Goal: Check status: Check status

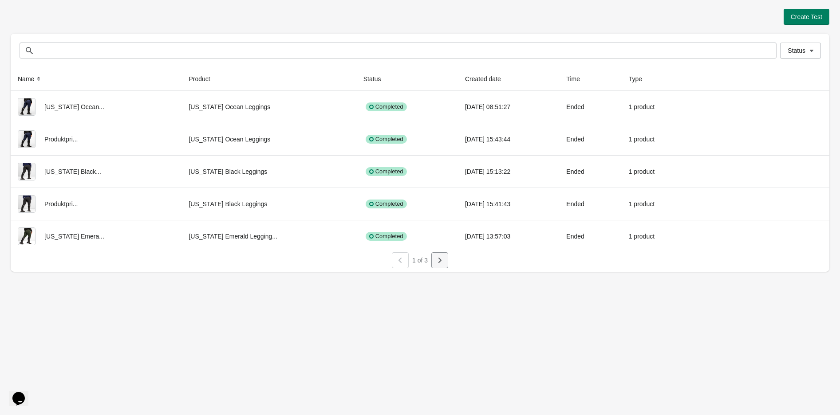
click at [440, 262] on icon "button" at bounding box center [439, 260] width 3 height 5
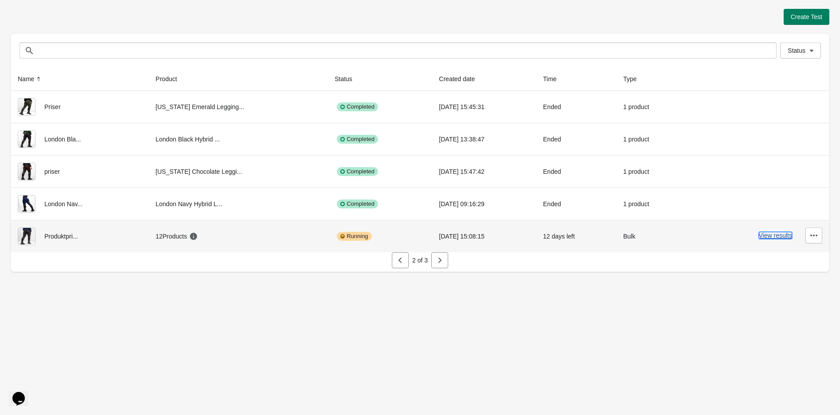
click at [778, 233] on button "View results" at bounding box center [774, 235] width 33 height 7
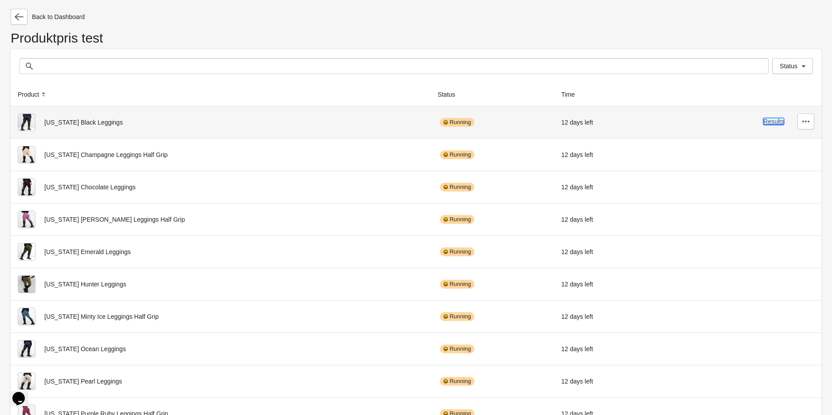
click at [770, 123] on button "Results" at bounding box center [773, 121] width 21 height 7
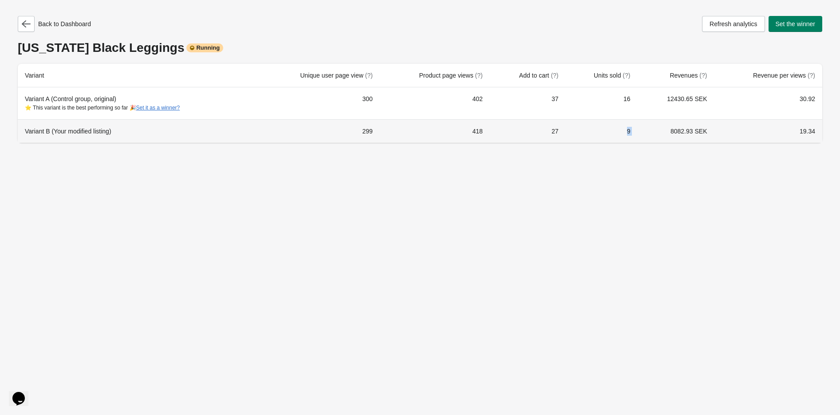
drag, startPoint x: 657, startPoint y: 133, endPoint x: 607, endPoint y: 135, distance: 50.6
click at [609, 136] on tr "Variant B (Your modified listing) 299 418 27 9 8082.93 SEK 19.34" at bounding box center [420, 131] width 804 height 24
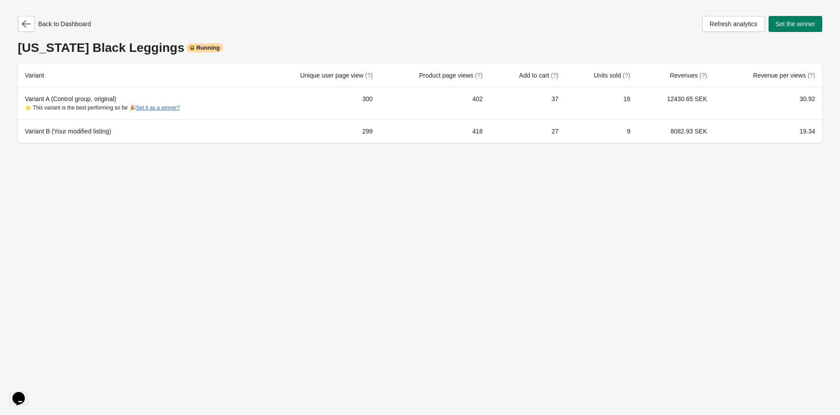
drag, startPoint x: 584, startPoint y: 167, endPoint x: 564, endPoint y: 172, distance: 21.1
click at [566, 172] on div "Back to Dashboard Refresh analytics Set the winner [US_STATE] Black Leggings Ru…" at bounding box center [420, 207] width 840 height 415
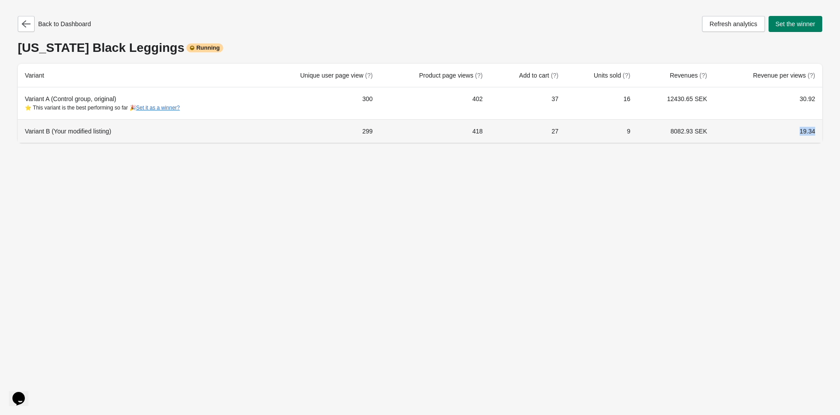
drag, startPoint x: 783, startPoint y: 129, endPoint x: 825, endPoint y: 125, distance: 42.3
click at [823, 126] on div "Back to Dashboard Refresh analytics Set the winner [US_STATE] Black Leggings Ru…" at bounding box center [420, 76] width 818 height 153
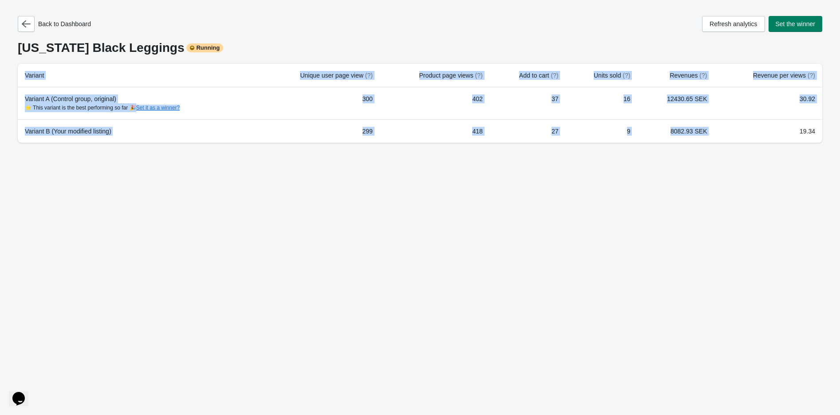
click at [794, 189] on div "Back to Dashboard Refresh analytics Set the winner [US_STATE] Black Leggings Ru…" at bounding box center [420, 207] width 840 height 415
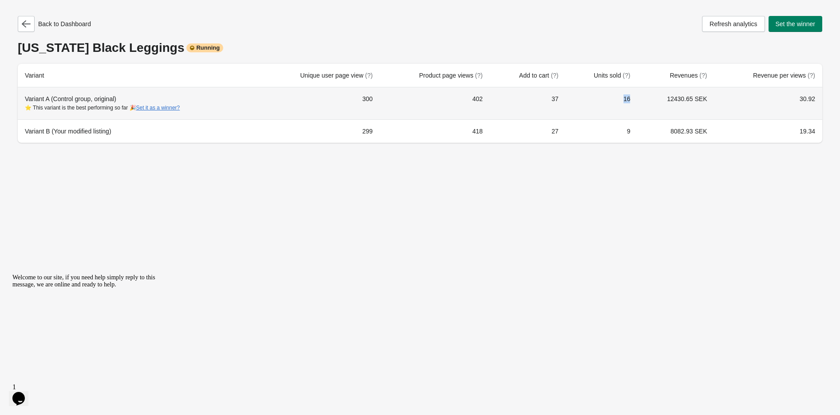
drag, startPoint x: 641, startPoint y: 95, endPoint x: 609, endPoint y: 98, distance: 32.0
click at [609, 98] on td "16" at bounding box center [602, 103] width 72 height 32
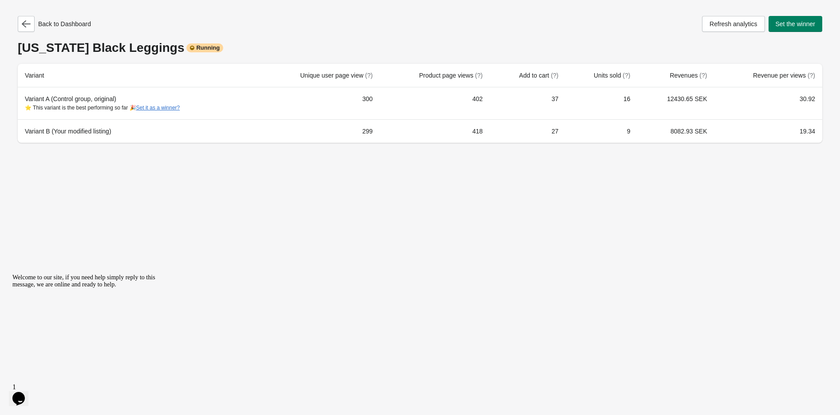
click at [611, 147] on div "Back to Dashboard Refresh analytics Set the winner [US_STATE] Black Leggings Ru…" at bounding box center [420, 76] width 818 height 153
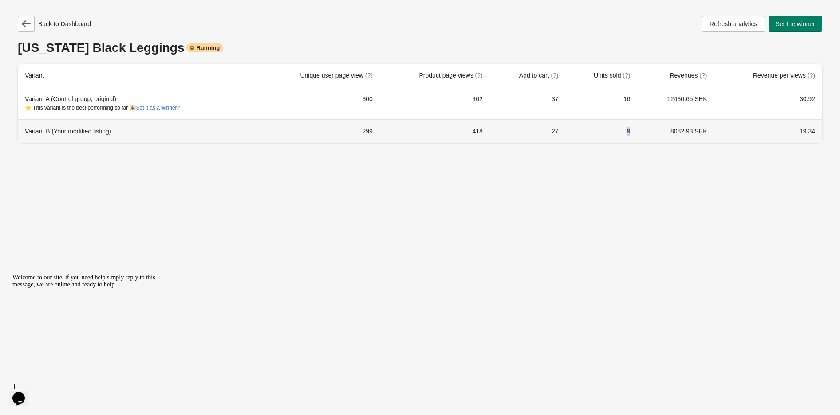
drag, startPoint x: 637, startPoint y: 137, endPoint x: 622, endPoint y: 138, distance: 14.7
click at [622, 138] on td "9" at bounding box center [602, 131] width 72 height 24
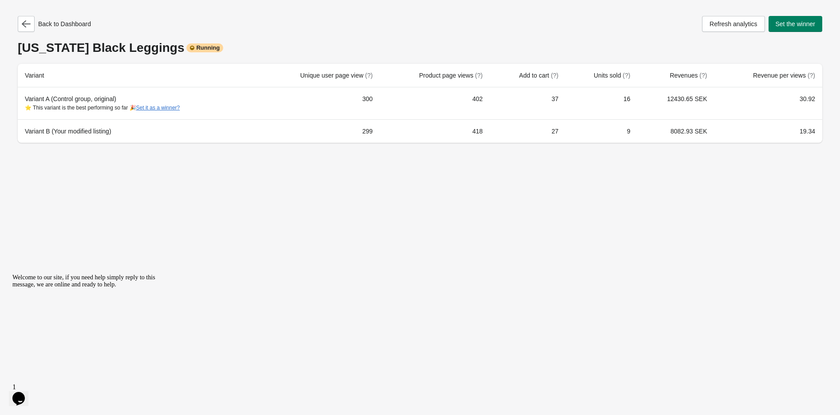
drag, startPoint x: 624, startPoint y: 153, endPoint x: 617, endPoint y: 155, distance: 7.2
click at [623, 154] on div "Back to Dashboard Refresh analytics Set the winner [US_STATE] Black Leggings Ru…" at bounding box center [420, 207] width 840 height 415
click at [27, 24] on icon "button" at bounding box center [26, 24] width 9 height 9
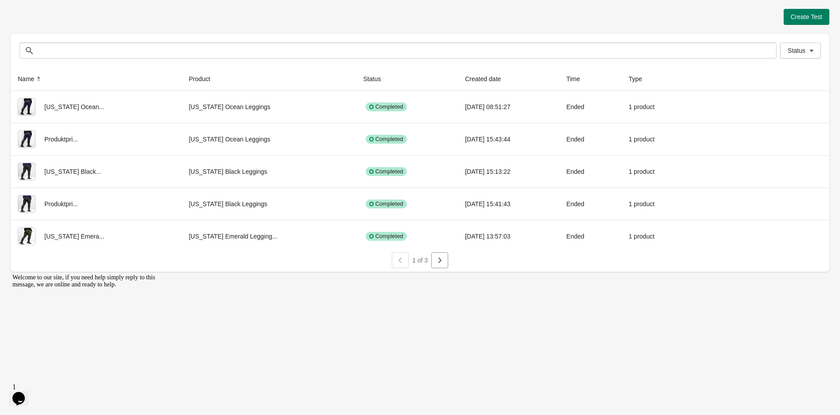
click at [429, 259] on div "1 of 3" at bounding box center [418, 259] width 60 height 20
click at [437, 260] on icon "button" at bounding box center [439, 260] width 9 height 9
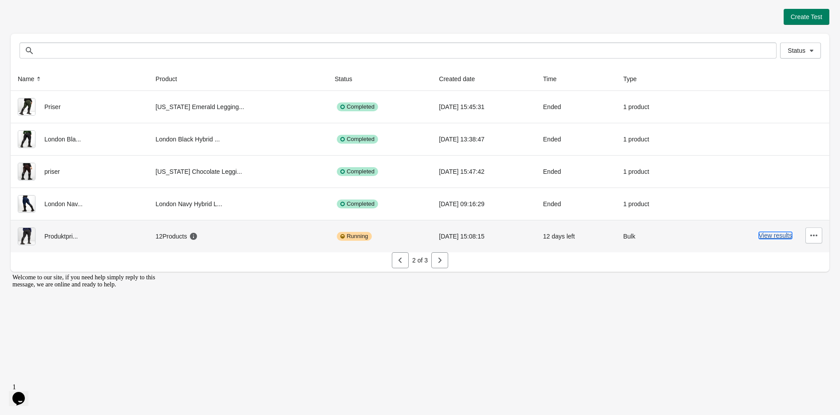
click at [772, 238] on button "View results" at bounding box center [774, 235] width 33 height 7
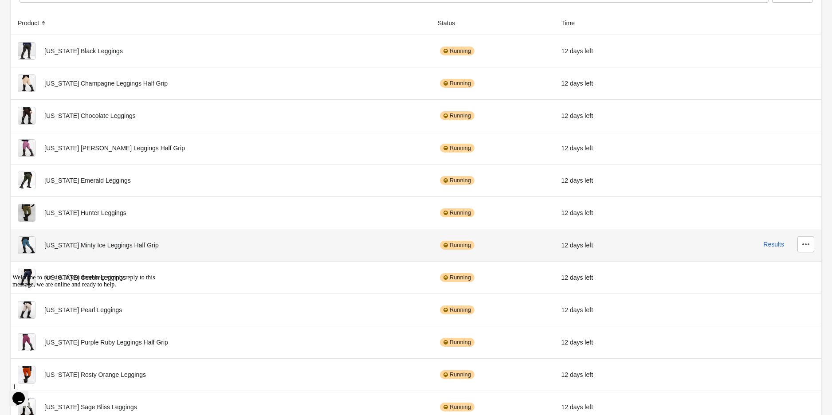
scroll to position [83, 0]
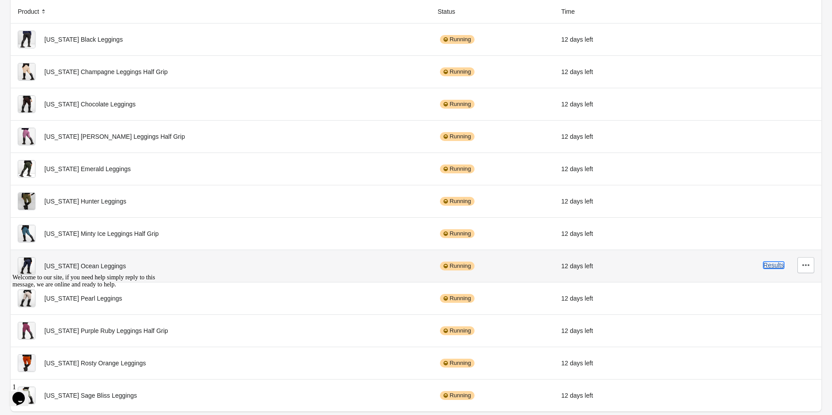
click at [766, 265] on button "Results" at bounding box center [773, 265] width 21 height 7
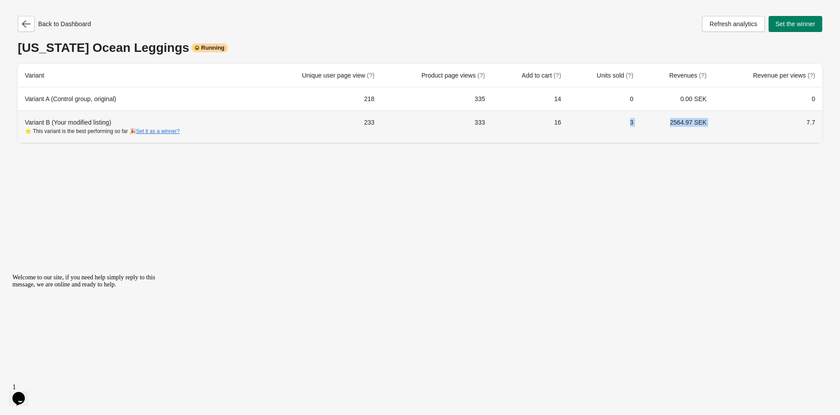
drag, startPoint x: 704, startPoint y: 125, endPoint x: 625, endPoint y: 125, distance: 79.0
click at [625, 125] on tr "Variant B (Your modified listing) ⭐ This variant is the best performing so far …" at bounding box center [420, 126] width 804 height 32
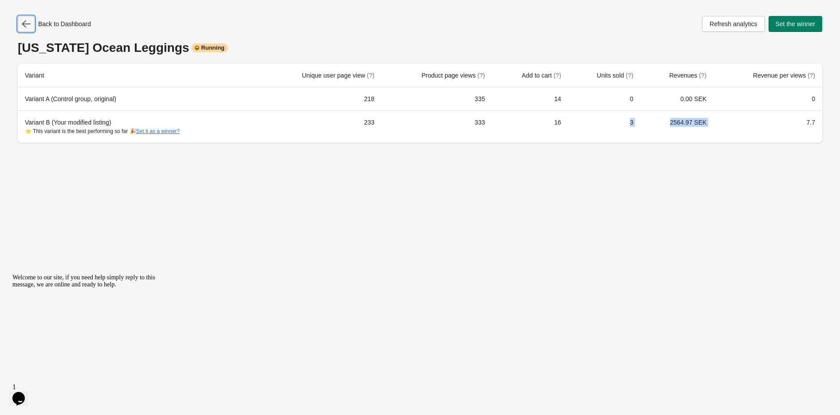
click at [30, 16] on button "button" at bounding box center [26, 24] width 17 height 16
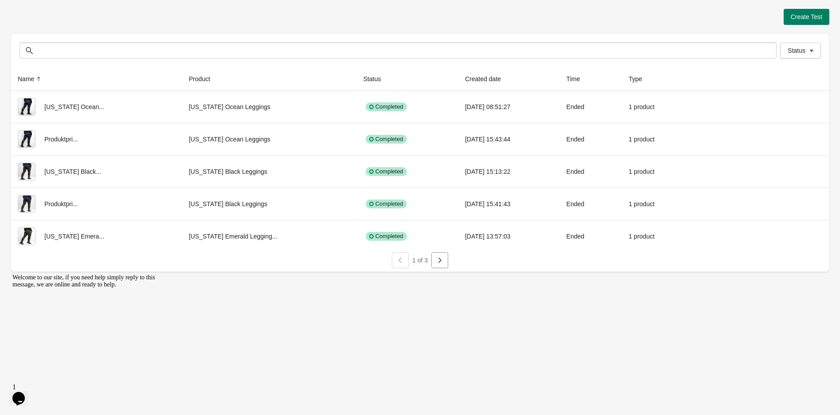
drag, startPoint x: 428, startPoint y: 259, endPoint x: 436, endPoint y: 260, distance: 8.4
click at [428, 259] on div "1 of 3" at bounding box center [418, 259] width 60 height 20
click at [446, 261] on button "button" at bounding box center [439, 260] width 17 height 16
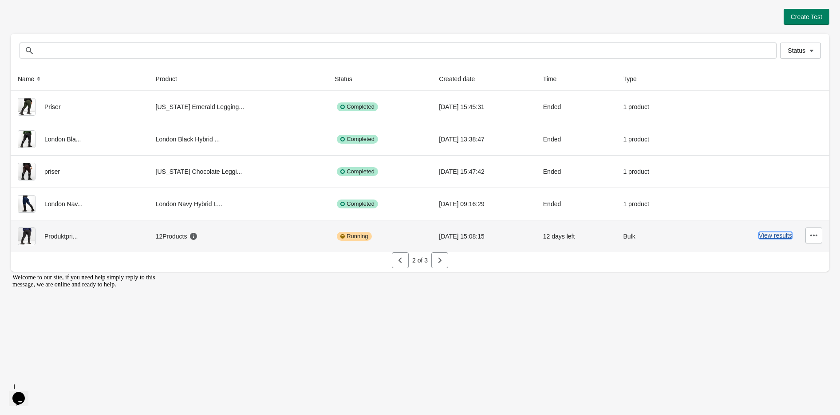
click at [777, 235] on button "View results" at bounding box center [774, 235] width 33 height 7
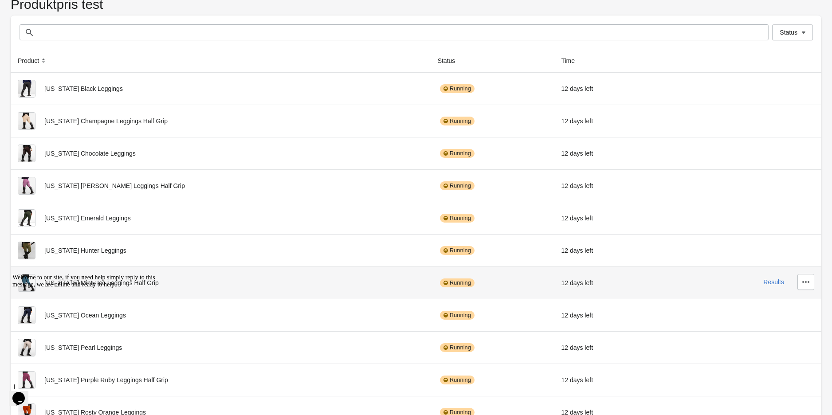
scroll to position [49, 0]
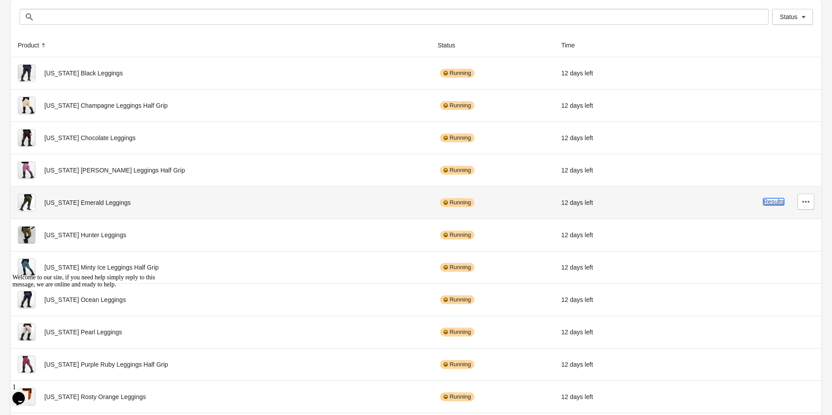
click at [774, 200] on button "Results" at bounding box center [773, 201] width 21 height 7
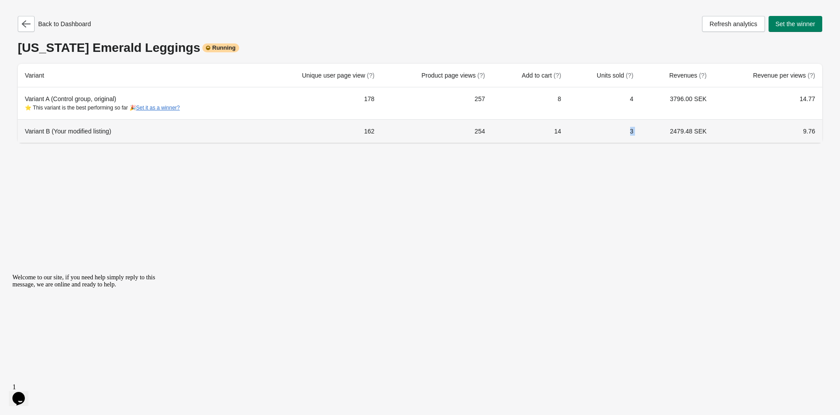
drag, startPoint x: 637, startPoint y: 138, endPoint x: 651, endPoint y: 136, distance: 14.7
click at [651, 136] on tr "Variant B (Your modified listing) 162 254 14 3 2479.48 SEK 9.76" at bounding box center [420, 131] width 804 height 24
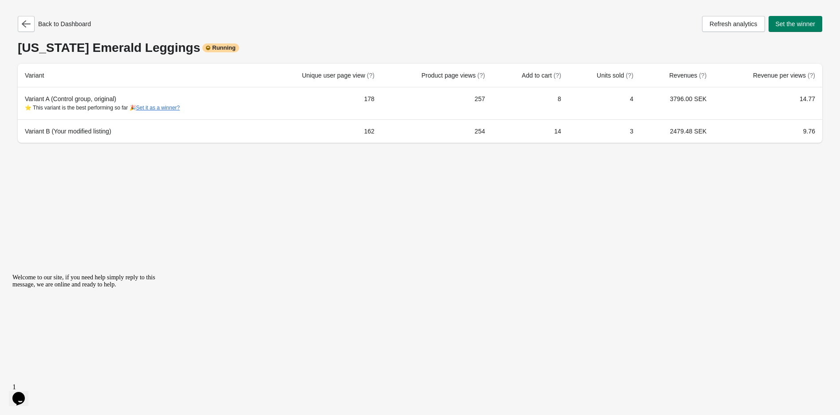
click at [655, 173] on div "Back to Dashboard Refresh analytics Set the winner [US_STATE] Emerald Leggings …" at bounding box center [420, 207] width 840 height 415
drag, startPoint x: 21, startPoint y: 20, endPoint x: 351, endPoint y: 108, distance: 341.4
click at [25, 20] on button "button" at bounding box center [26, 24] width 17 height 16
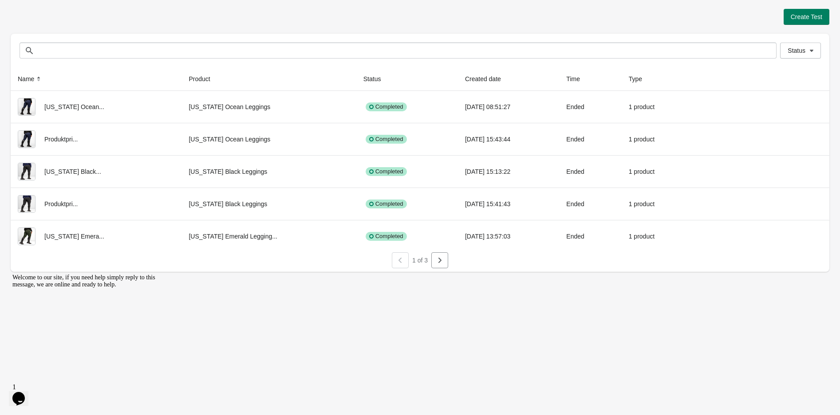
click at [428, 264] on div "1 of 3" at bounding box center [418, 259] width 60 height 20
click at [435, 263] on icon "button" at bounding box center [439, 260] width 9 height 9
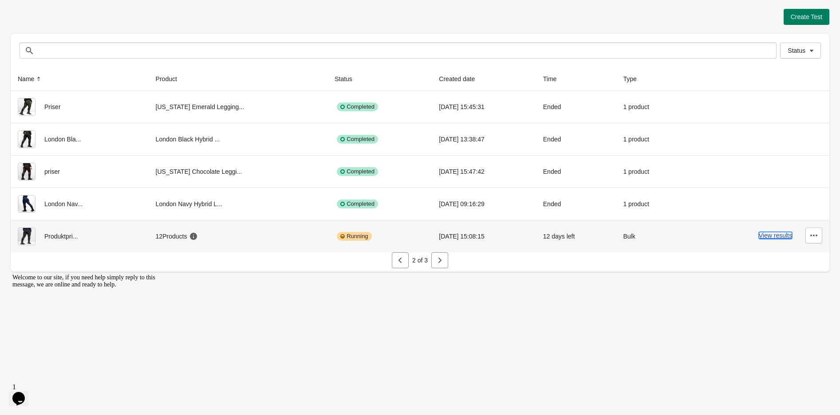
click at [773, 238] on button "View results" at bounding box center [774, 235] width 33 height 7
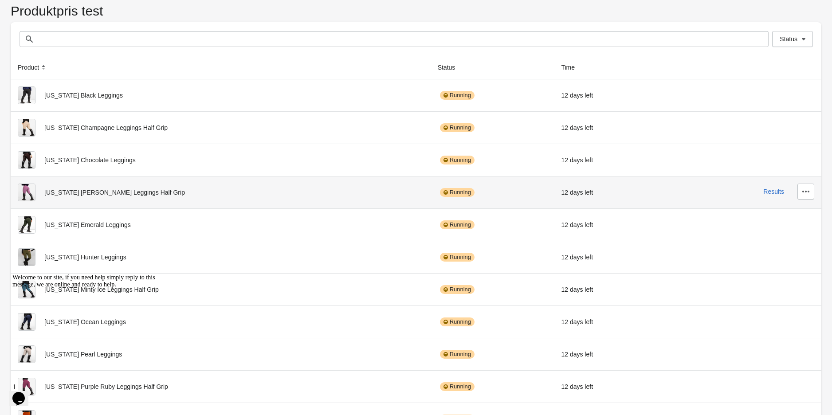
scroll to position [83, 0]
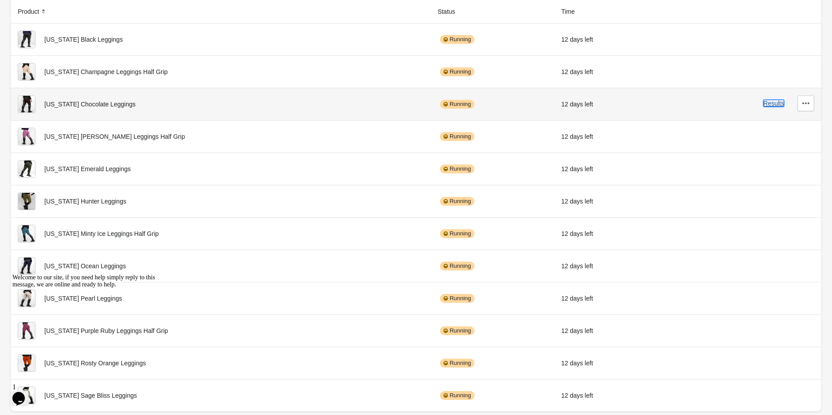
click at [777, 104] on button "Results" at bounding box center [773, 103] width 21 height 7
